Goal: Task Accomplishment & Management: Manage account settings

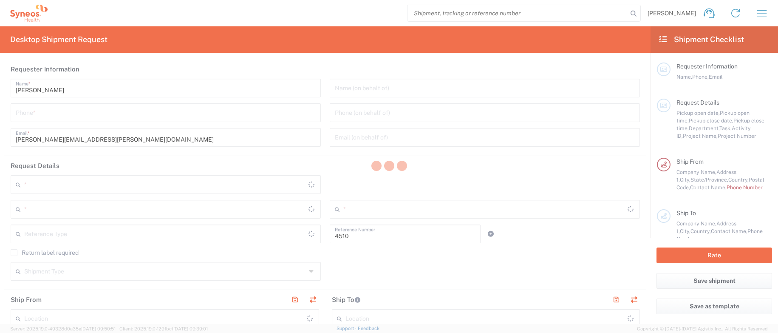
type input "Department"
type input "[US_STATE]"
type input "[GEOGRAPHIC_DATA]"
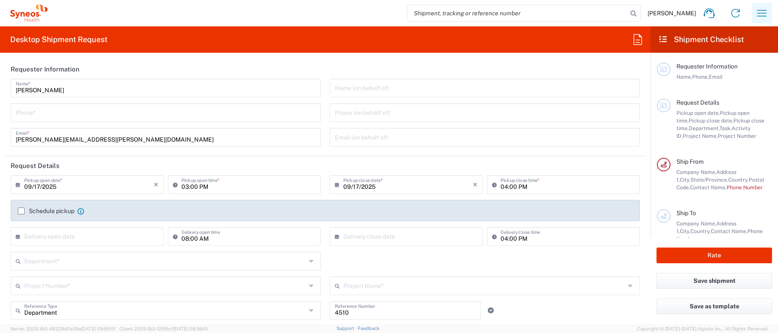
click at [758, 15] on icon "button" at bounding box center [762, 13] width 14 height 14
type input "Syneos Health, LLC-[GEOGRAPHIC_DATA] [GEOGRAPHIC_DATA] [GEOGRAPHIC_DATA]"
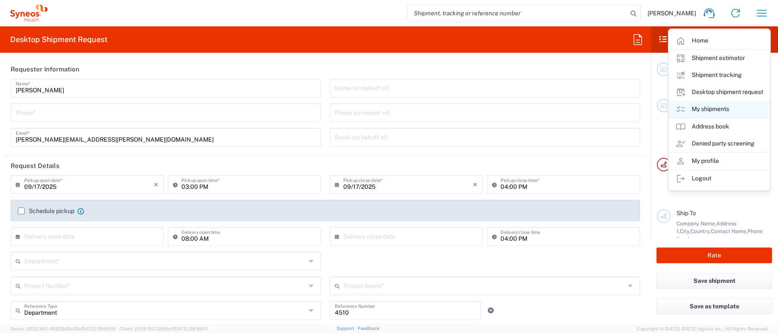
click at [714, 106] on link "My shipments" at bounding box center [719, 109] width 101 height 17
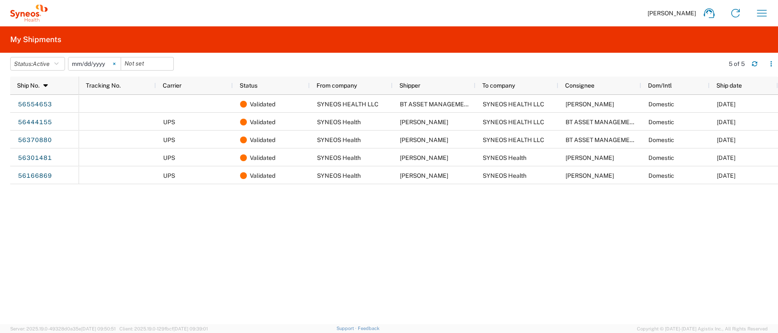
click at [115, 63] on icon at bounding box center [114, 64] width 2 height 2
drag, startPoint x: 59, startPoint y: 64, endPoint x: 59, endPoint y: 78, distance: 14.0
click at [59, 64] on icon "button" at bounding box center [56, 64] width 4 height 6
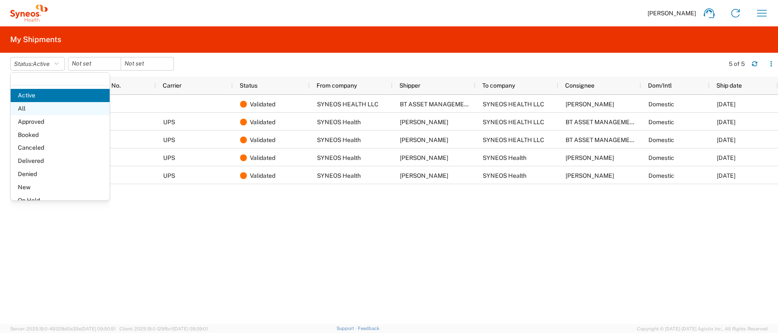
click at [51, 111] on span "All" at bounding box center [60, 108] width 99 height 13
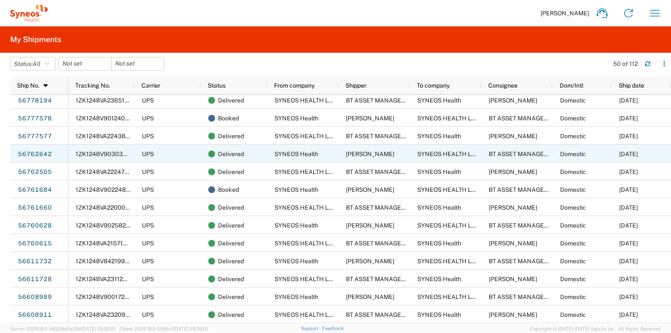
scroll to position [66, 0]
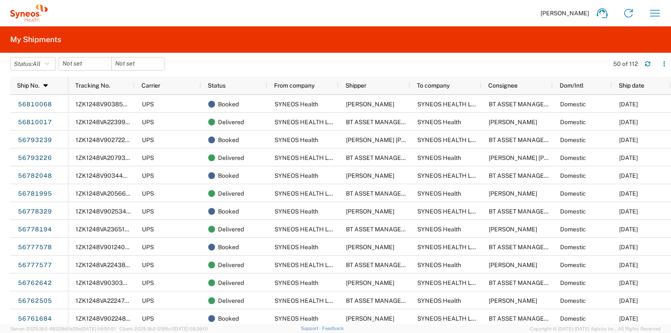
click at [259, 67] on agx-table-filter-chips "Status: All Active All Approved Booked Canceled Delivered Denied New On Hold Pe…" at bounding box center [307, 67] width 594 height 20
click at [338, 65] on agx-table-filter-chips "Status: All Active All Approved Booked Canceled Delivered Denied New On Hold Pe…" at bounding box center [307, 67] width 594 height 20
